Goal: Task Accomplishment & Management: Complete application form

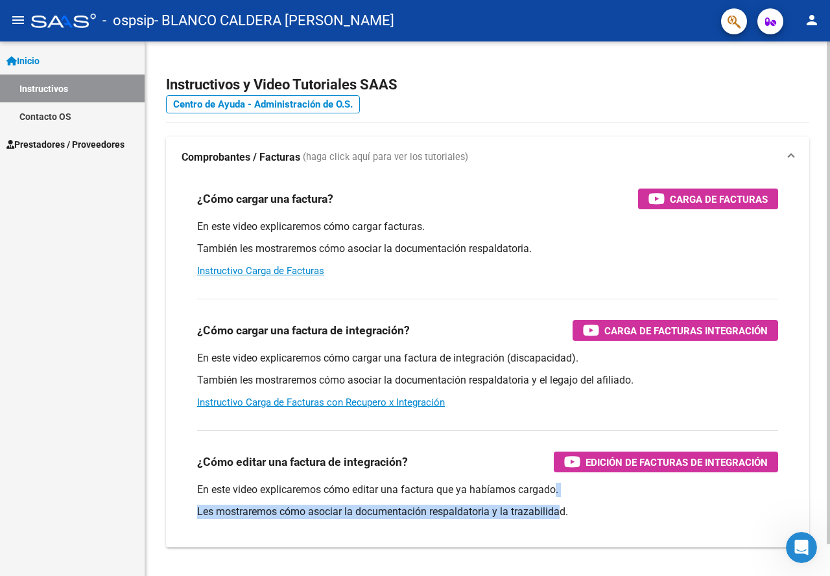
click at [568, 513] on div "En este video explicaremos cómo editar una factura que ya habíamos cargado. Les…" at bounding box center [487, 501] width 581 height 36
click at [603, 524] on div "¿Cómo editar una factura de integración? Edición de Facturas de integración En …" at bounding box center [487, 478] width 612 height 117
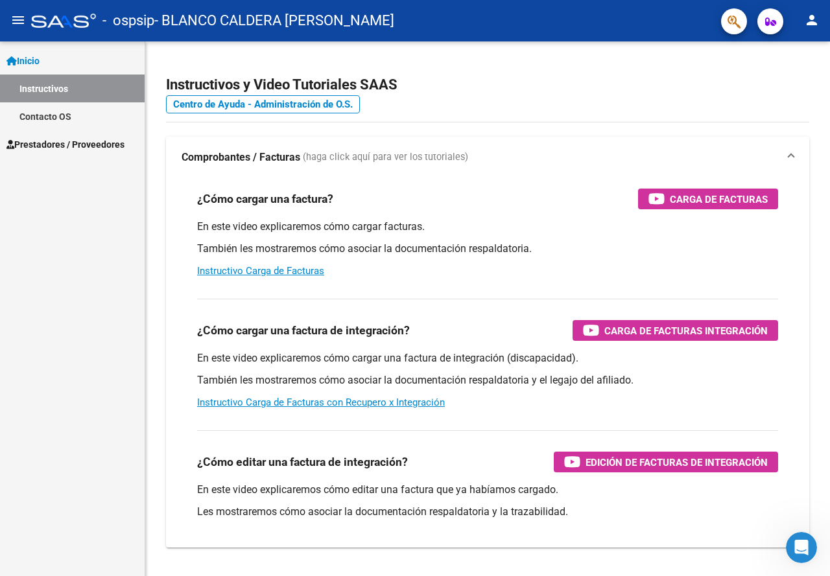
click at [23, 264] on div "Inicio Instructivos Contacto OS Prestadores / Proveedores Facturas - Listado/Ca…" at bounding box center [72, 308] width 145 height 535
click at [71, 144] on span "Prestadores / Proveedores" at bounding box center [65, 144] width 118 height 14
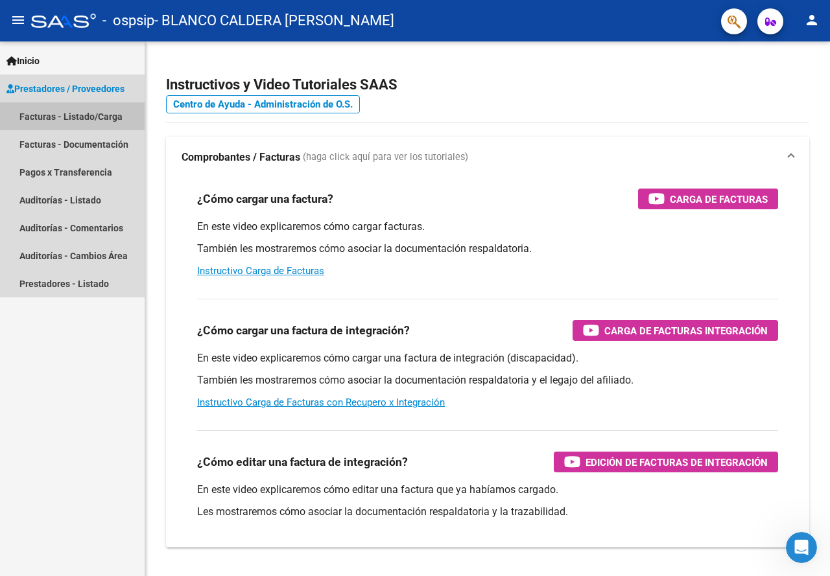
click at [76, 117] on link "Facturas - Listado/Carga" at bounding box center [72, 116] width 145 height 28
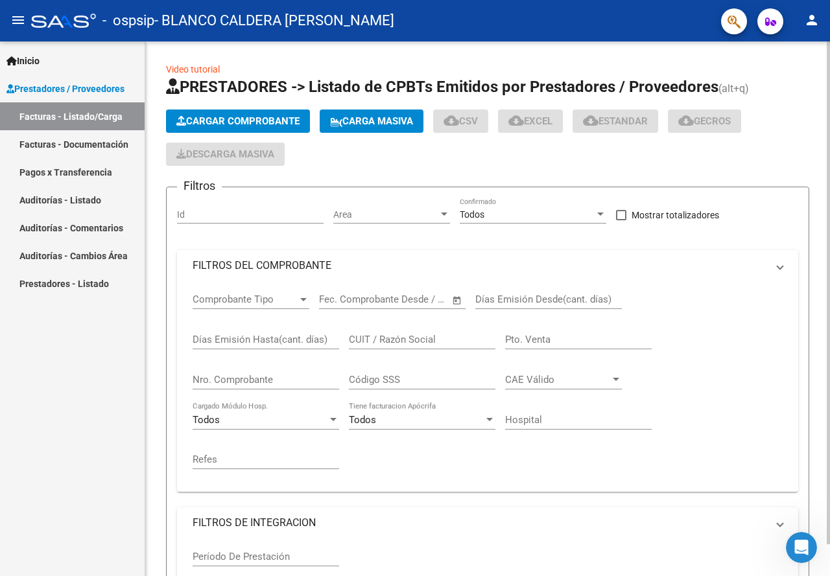
click at [254, 123] on span "Cargar Comprobante" at bounding box center [237, 121] width 123 height 12
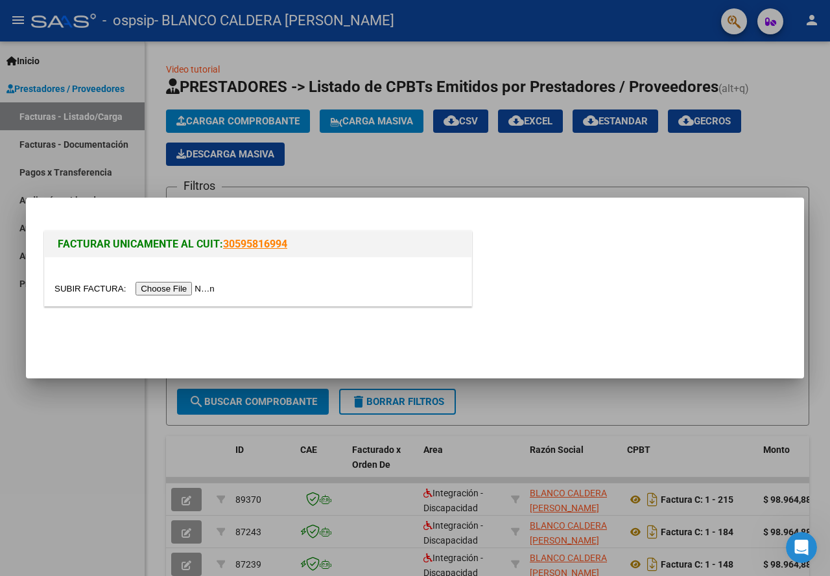
click at [196, 290] on input "file" at bounding box center [136, 289] width 164 height 14
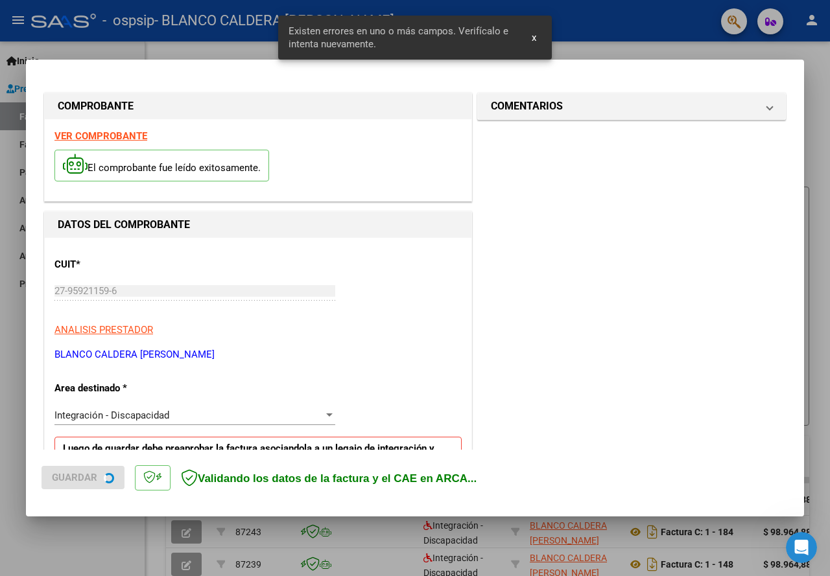
scroll to position [254, 0]
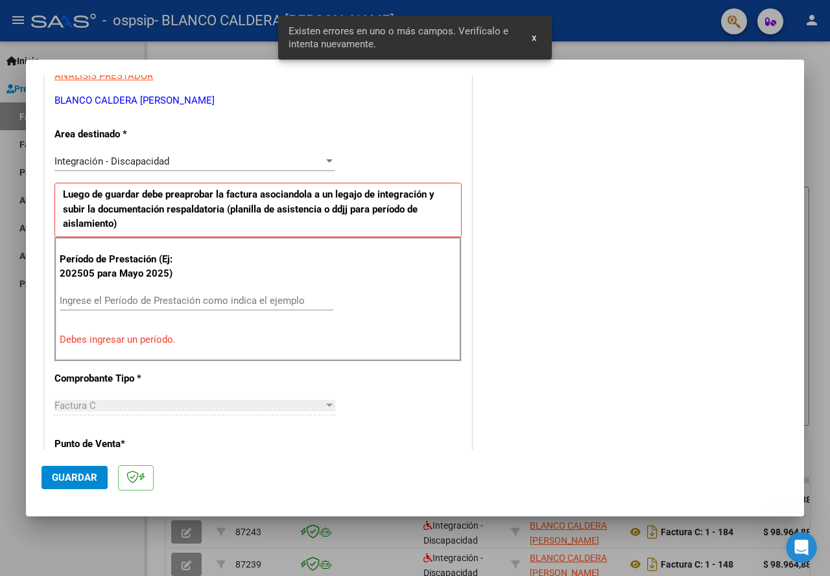
click at [183, 305] on input "Ingrese el Período de Prestación como indica el ejemplo" at bounding box center [197, 301] width 274 height 12
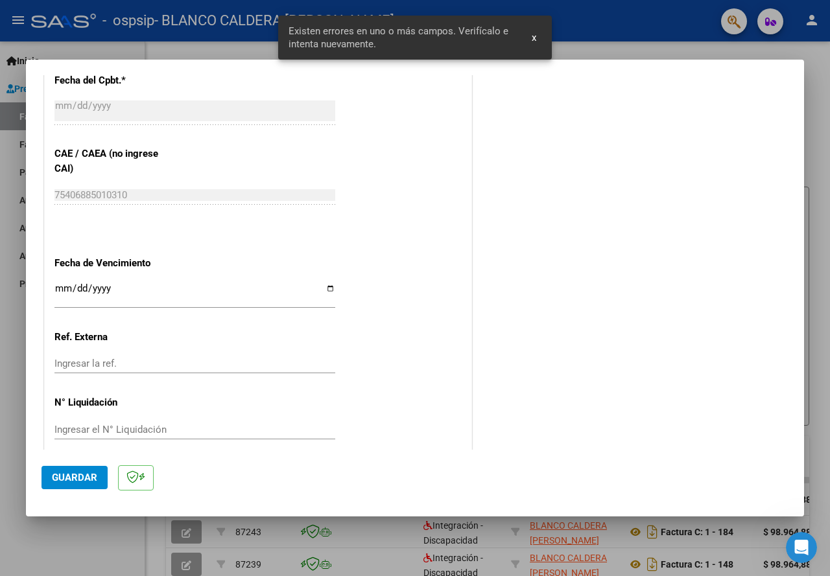
scroll to position [795, 0]
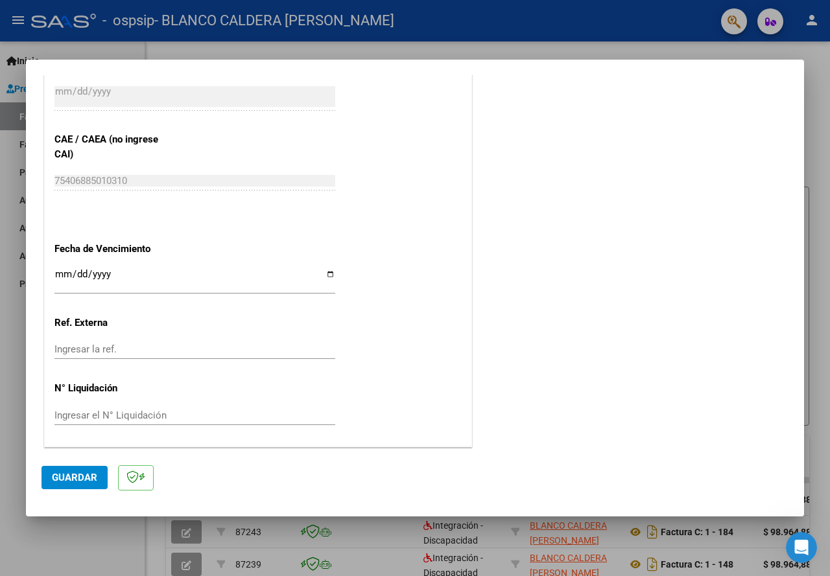
type input "202509"
click at [93, 487] on button "Guardar" at bounding box center [74, 477] width 66 height 23
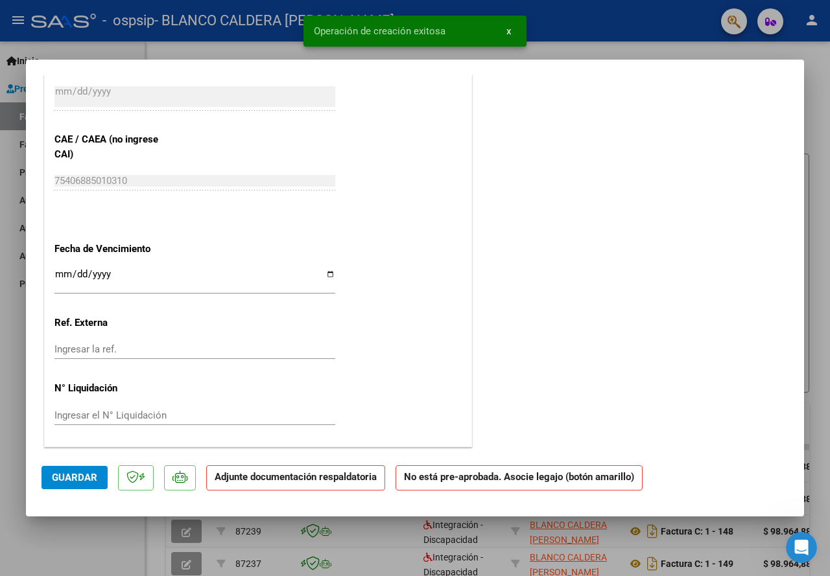
scroll to position [0, 0]
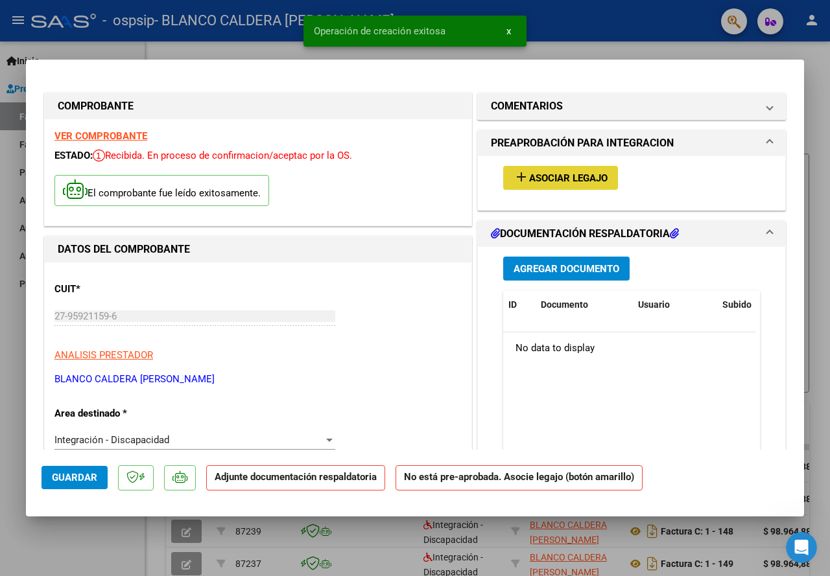
click at [580, 180] on span "Asociar Legajo" at bounding box center [568, 178] width 78 height 12
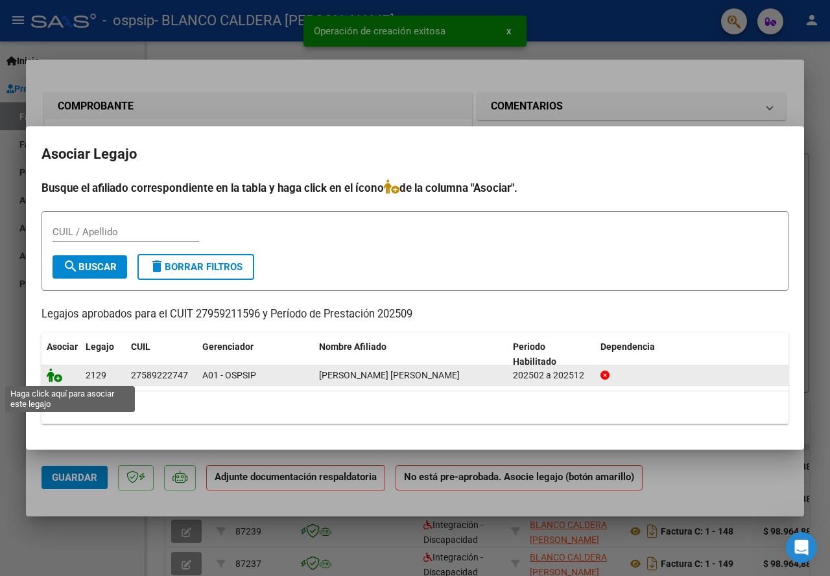
click at [55, 377] on icon at bounding box center [55, 375] width 16 height 14
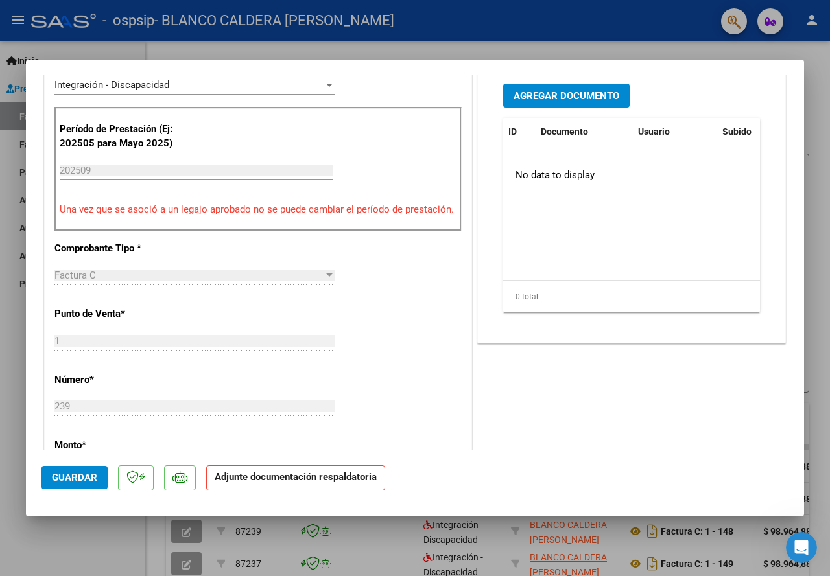
scroll to position [259, 0]
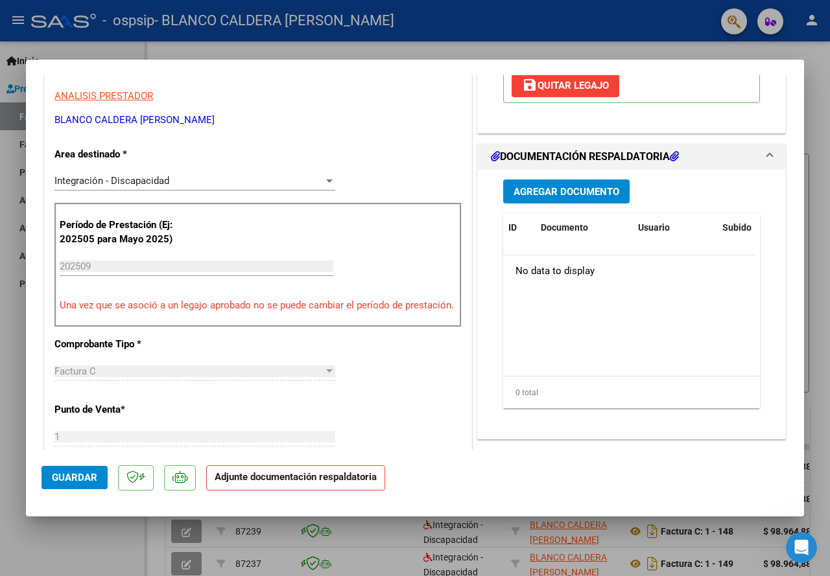
click at [567, 194] on span "Agregar Documento" at bounding box center [566, 192] width 106 height 12
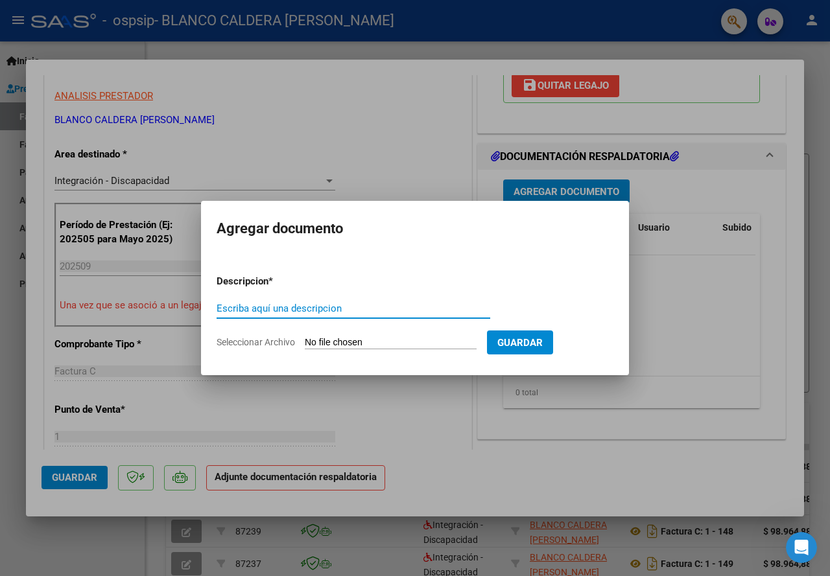
click at [309, 317] on div "Escriba aquí una descripcion" at bounding box center [353, 308] width 274 height 19
click at [307, 312] on input "Escriba aquí una descripcion" at bounding box center [353, 309] width 274 height 12
type input "Planilla asistencia"
click at [331, 338] on input "Seleccionar Archivo" at bounding box center [391, 343] width 172 height 12
type input "C:\fakepath\Asistencia Septiembre.jpeg"
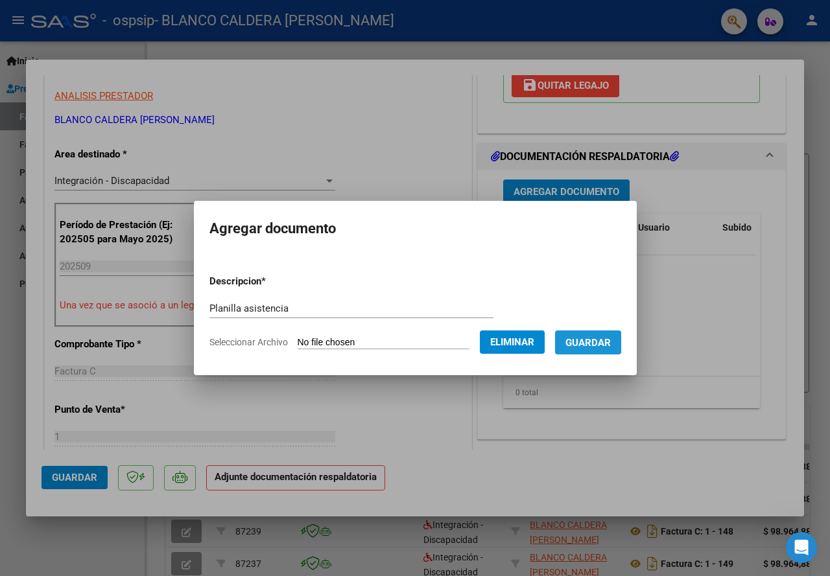
click at [604, 346] on span "Guardar" at bounding box center [587, 343] width 45 height 12
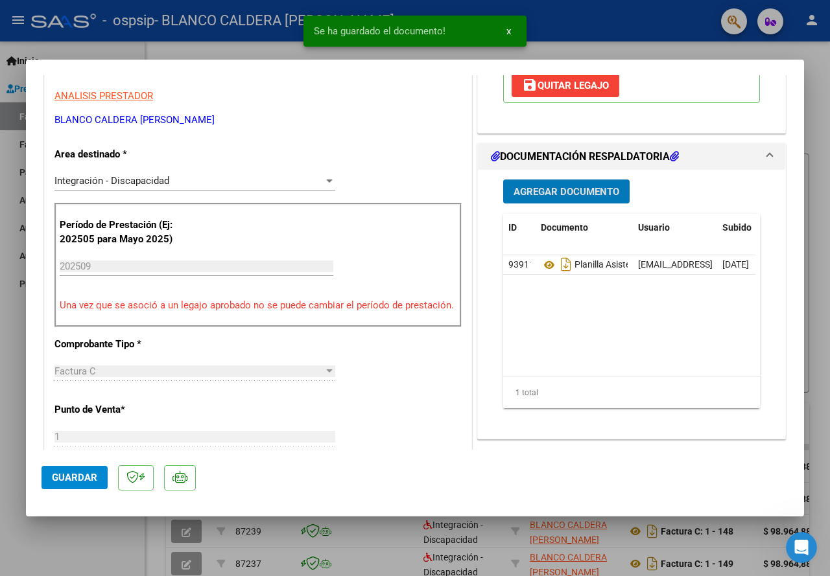
click at [82, 479] on span "Guardar" at bounding box center [74, 478] width 45 height 12
click at [829, 123] on div at bounding box center [415, 288] width 830 height 576
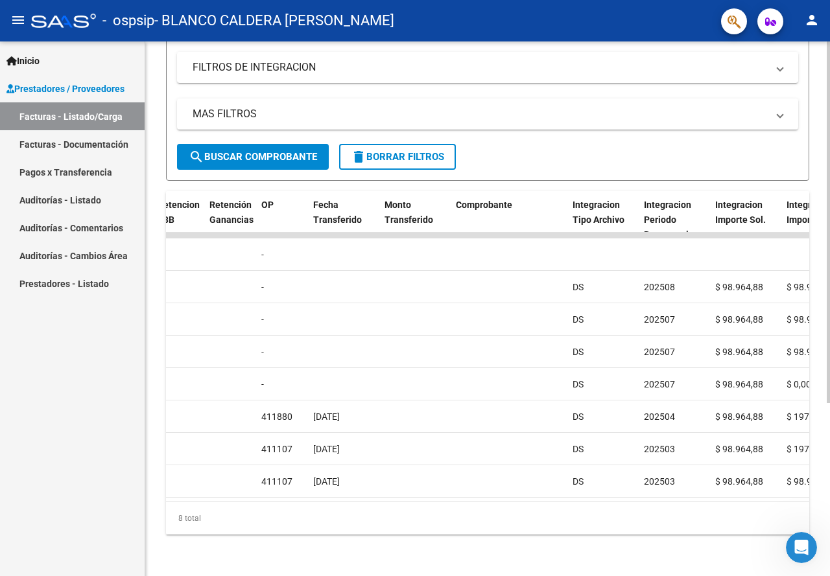
scroll to position [0, 995]
